Goal: Complete application form: Complete application form

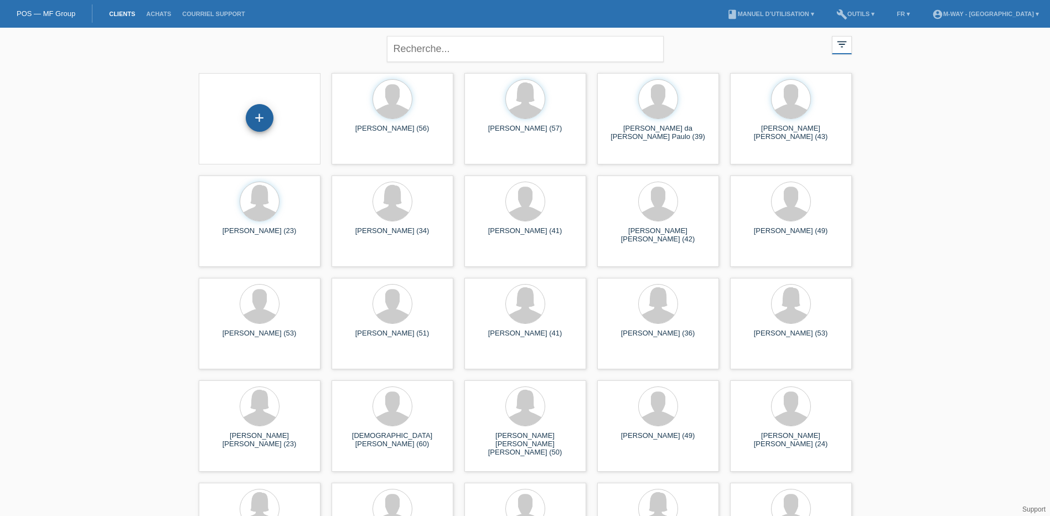
click at [257, 118] on div "+" at bounding box center [260, 118] width 28 height 28
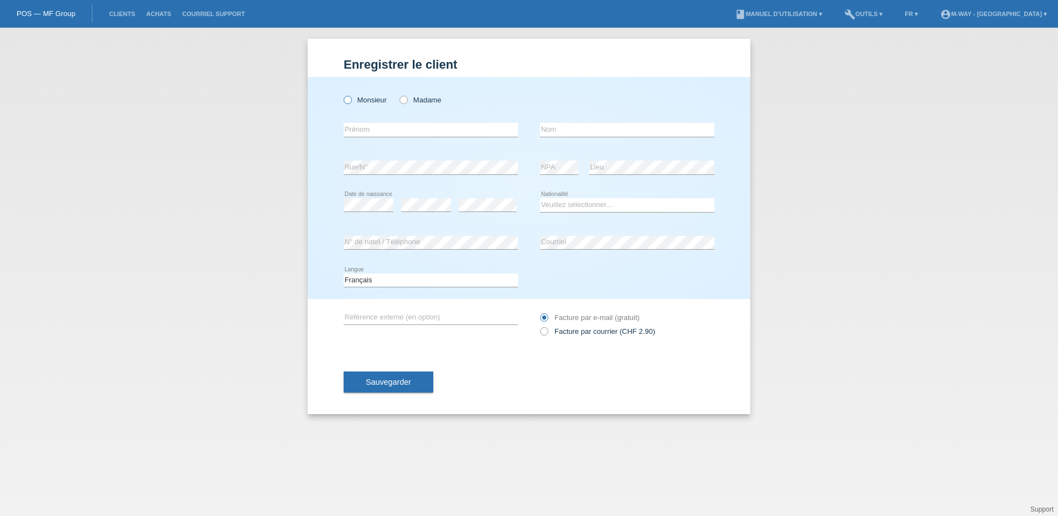
click at [342, 94] on icon at bounding box center [342, 94] width 0 height 0
click at [348, 99] on input "Monsieur" at bounding box center [347, 99] width 7 height 7
radio input "true"
click at [384, 136] on input "text" at bounding box center [431, 130] width 174 height 14
type input "Badoui"
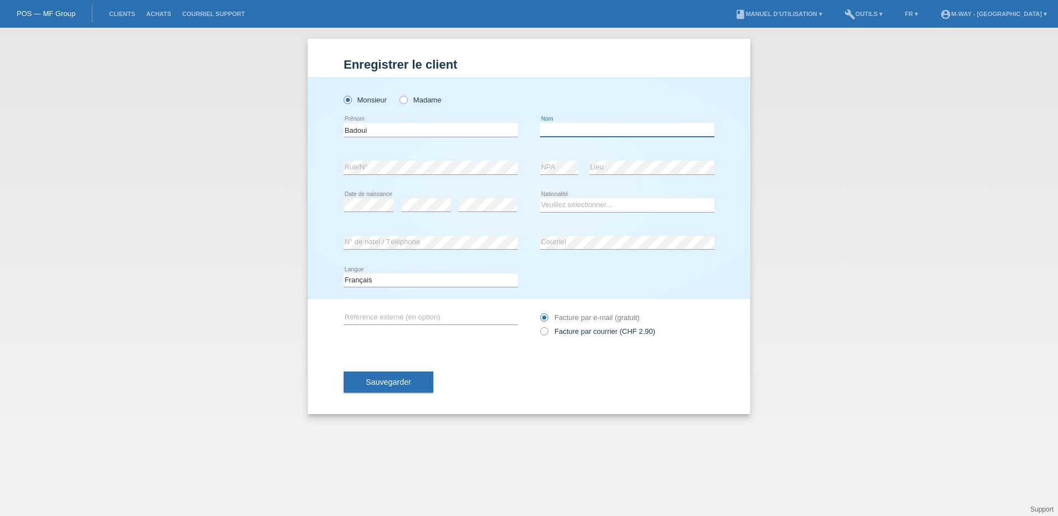
click at [590, 130] on input "text" at bounding box center [627, 130] width 174 height 14
type input "[PERSON_NAME]"
click at [368, 197] on div "error Date de naissance" at bounding box center [369, 206] width 50 height 38
click at [590, 206] on select "Veuillez sélectionner... Suisse Allemagne Autriche Liechtenstein ------------ A…" at bounding box center [627, 204] width 174 height 13
select select "CH"
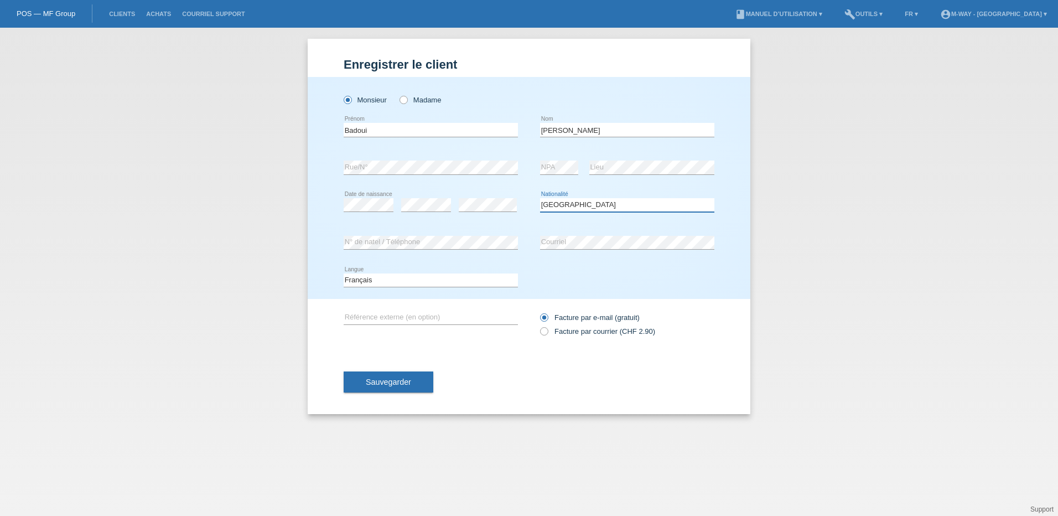
click at [540, 198] on select "Veuillez sélectionner... Suisse Allemagne Autriche Liechtenstein ------------ A…" at bounding box center [627, 204] width 174 height 13
click at [409, 380] on span "Sauvegarder" at bounding box center [388, 382] width 45 height 9
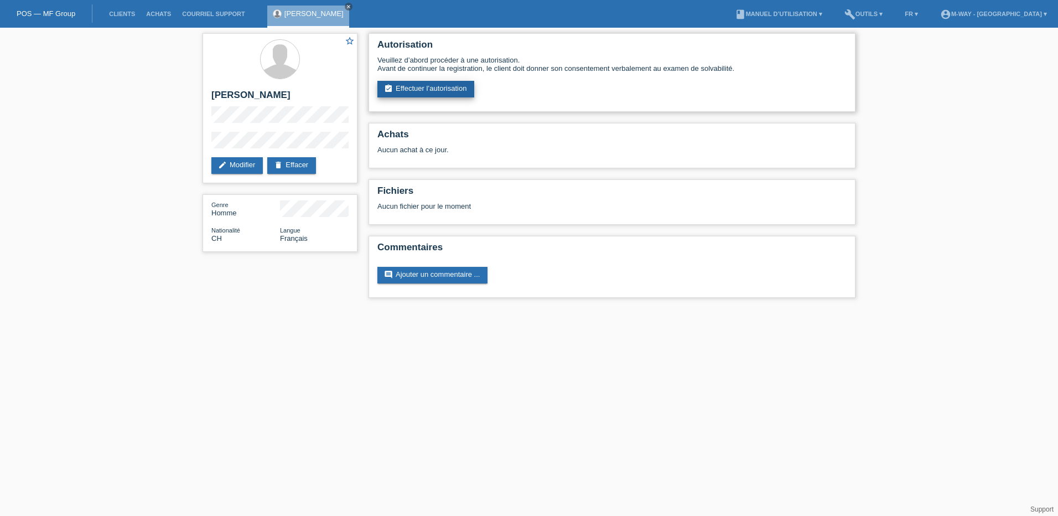
click at [451, 85] on link "assignment_turned_in Effectuer l’autorisation" at bounding box center [426, 89] width 97 height 17
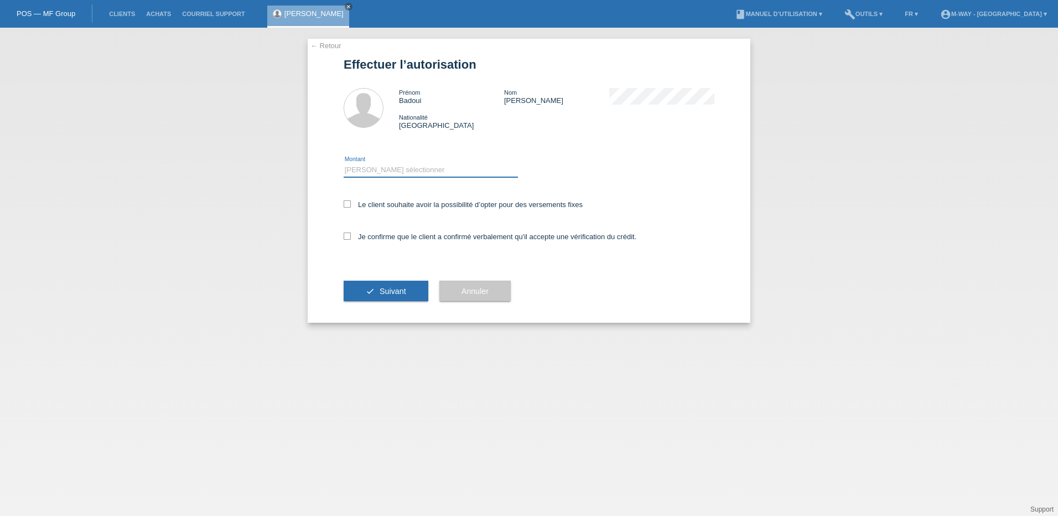
click at [399, 171] on select "Veuillez sélectionner CHF 1.00 - CHF 499.00 CHF 500.00 - CHF 1'999.00 CHF 2'000…" at bounding box center [431, 169] width 174 height 13
select select "3"
click at [344, 163] on select "Veuillez sélectionner CHF 1.00 - CHF 499.00 CHF 500.00 - CHF 1'999.00 CHF 2'000…" at bounding box center [431, 169] width 174 height 13
click at [348, 205] on icon at bounding box center [347, 203] width 7 height 7
click at [348, 205] on input "Le client souhaite avoir la possibilité d’opter pour des versements fixes" at bounding box center [347, 203] width 7 height 7
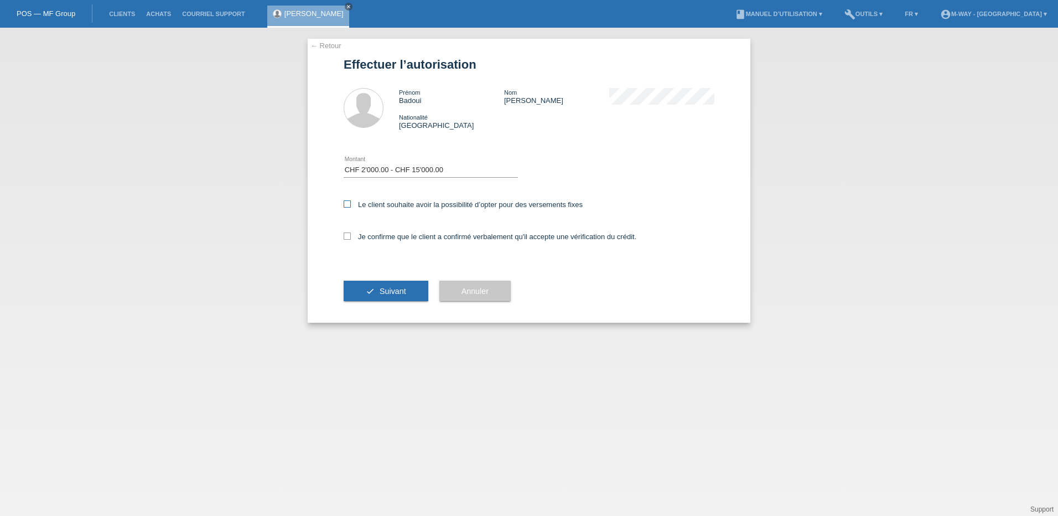
checkbox input "true"
click at [347, 239] on icon at bounding box center [347, 236] width 7 height 7
click at [347, 239] on input "Je confirme que le client a confirmé verbalement qu'il accepte une vérification…" at bounding box center [347, 236] width 7 height 7
checkbox input "true"
click at [363, 285] on button "check Suivant" at bounding box center [386, 291] width 85 height 21
